Goal: Find specific page/section: Find specific page/section

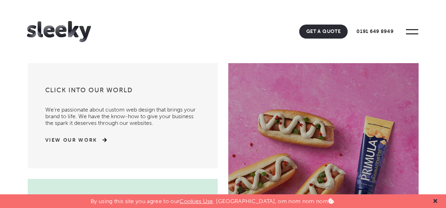
click at [436, 202] on icon at bounding box center [436, 202] width 4 height 4
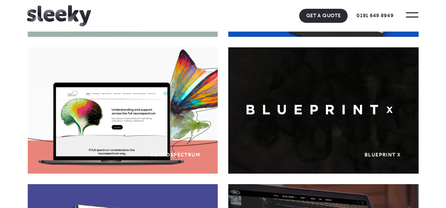
scroll to position [333, 0]
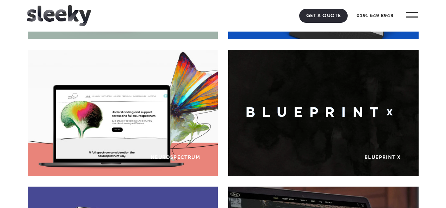
click at [307, 126] on div "Blueprint x Blueprint X" at bounding box center [323, 113] width 190 height 126
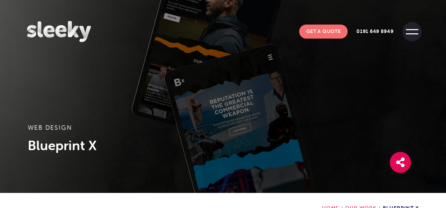
click at [410, 33] on span at bounding box center [412, 33] width 12 height 1
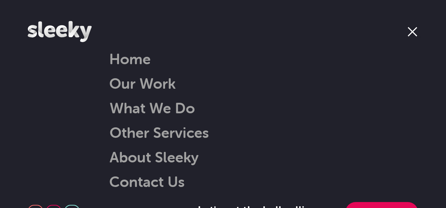
scroll to position [22, 0]
click at [137, 82] on link "Our Work" at bounding box center [142, 83] width 66 height 18
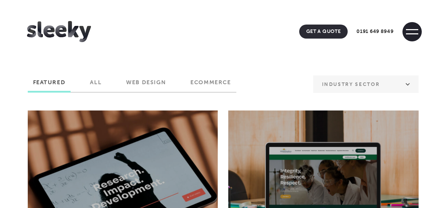
click at [411, 35] on span at bounding box center [412, 31] width 19 height 19
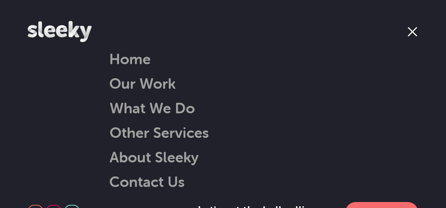
scroll to position [35, 0]
click at [154, 130] on link "Other Services" at bounding box center [150, 133] width 117 height 18
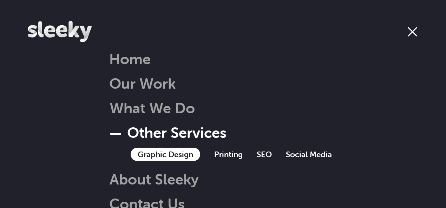
click at [153, 152] on link "Graphic Design" at bounding box center [166, 154] width 70 height 13
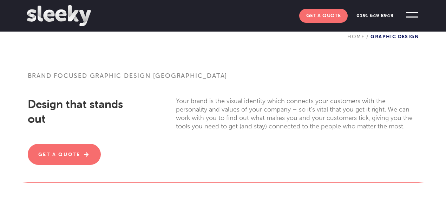
scroll to position [170, 0]
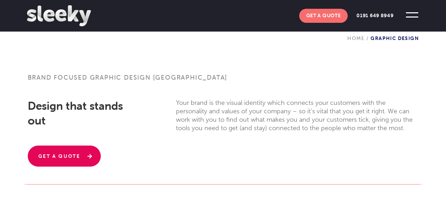
click at [77, 159] on link "Get A Quote" at bounding box center [64, 156] width 73 height 21
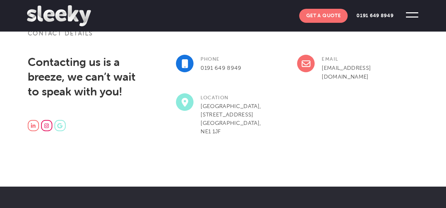
scroll to position [174, 0]
